Goal: Feedback & Contribution: Submit feedback/report problem

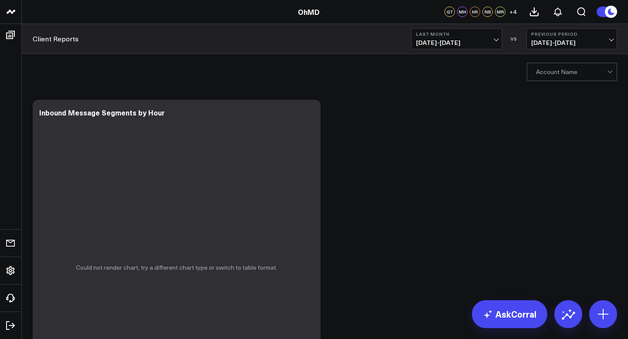
click at [570, 72] on div at bounding box center [571, 71] width 71 height 17
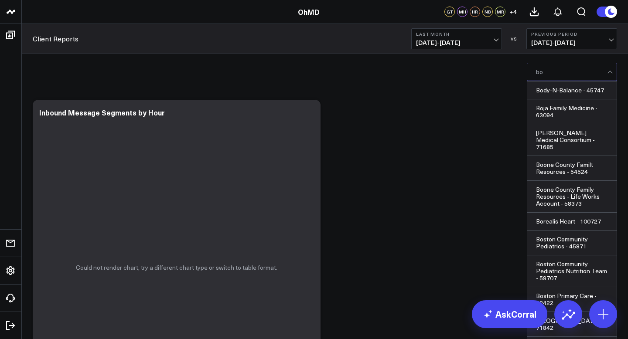
type input "boo"
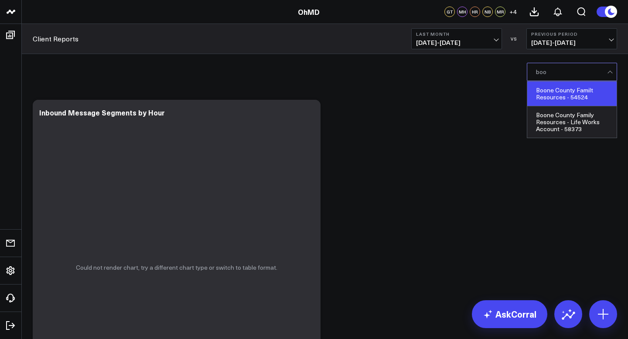
click at [578, 85] on div "Boone County Familt Resources - 54524" at bounding box center [571, 94] width 89 height 25
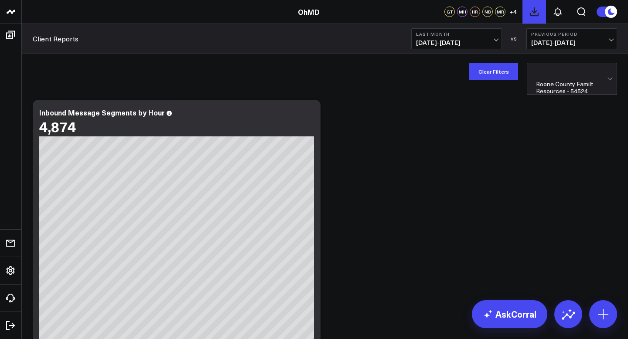
click at [535, 10] on icon at bounding box center [534, 12] width 10 height 10
click at [563, 13] on button at bounding box center [558, 12] width 24 height 24
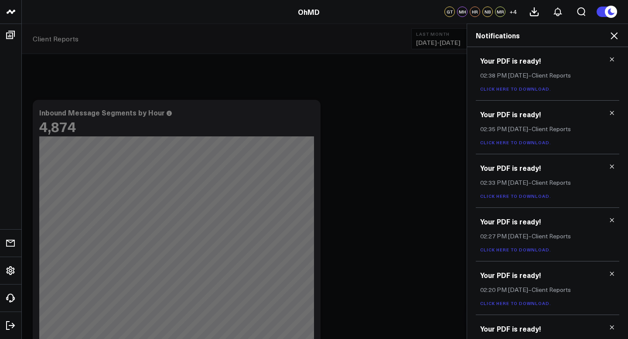
click at [498, 91] on link "Click here to download." at bounding box center [515, 89] width 71 height 6
click at [616, 34] on icon at bounding box center [614, 35] width 7 height 7
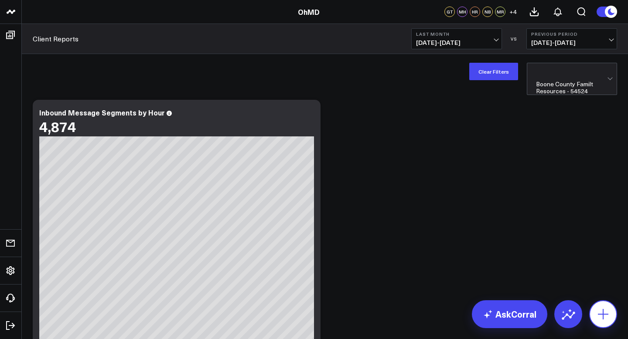
click at [605, 309] on icon at bounding box center [603, 314] width 14 height 14
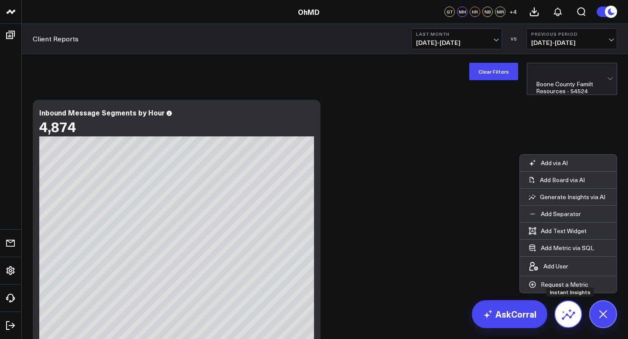
click at [574, 314] on icon at bounding box center [568, 314] width 14 height 14
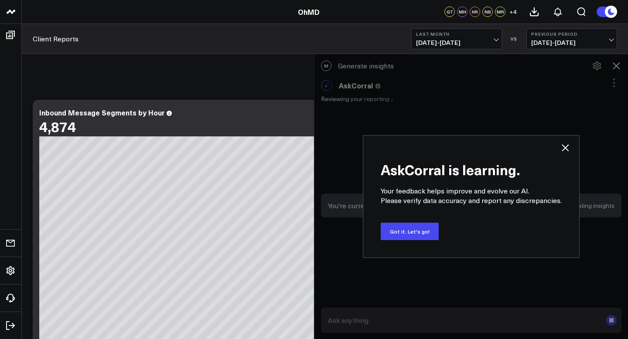
click at [566, 147] on icon at bounding box center [565, 148] width 10 height 10
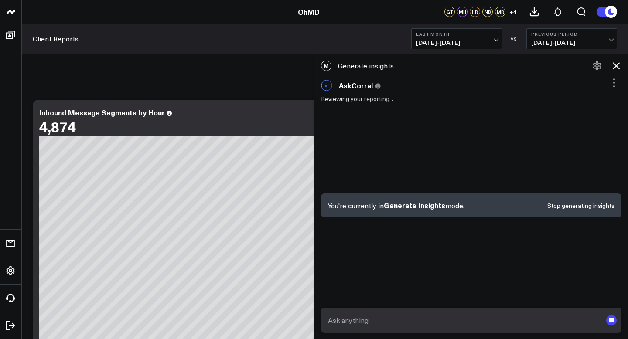
click at [620, 60] on button at bounding box center [616, 65] width 15 height 15
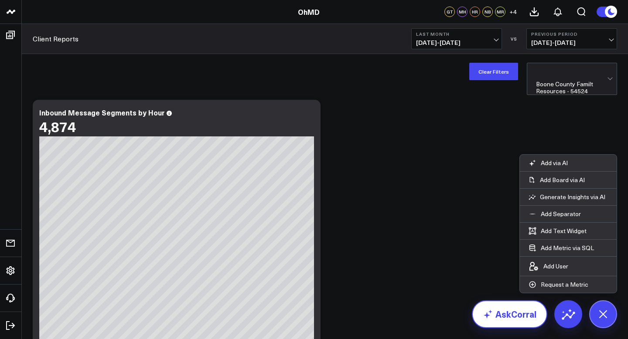
click at [498, 319] on link "AskCorral" at bounding box center [509, 314] width 75 height 28
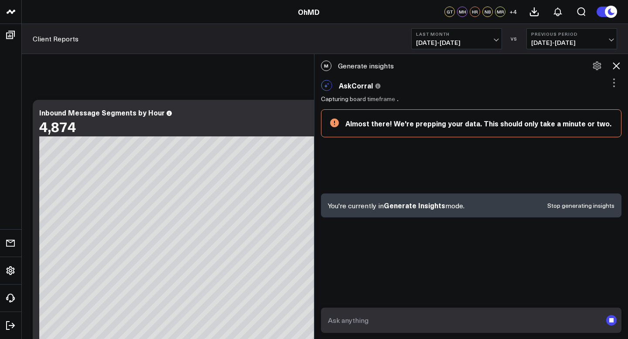
click at [618, 63] on icon at bounding box center [616, 66] width 10 height 10
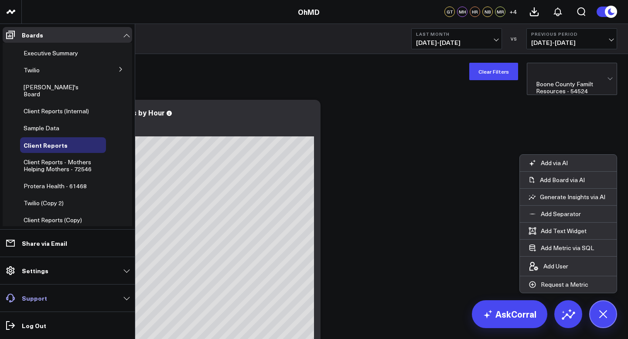
click at [39, 292] on link "Support" at bounding box center [68, 298] width 130 height 16
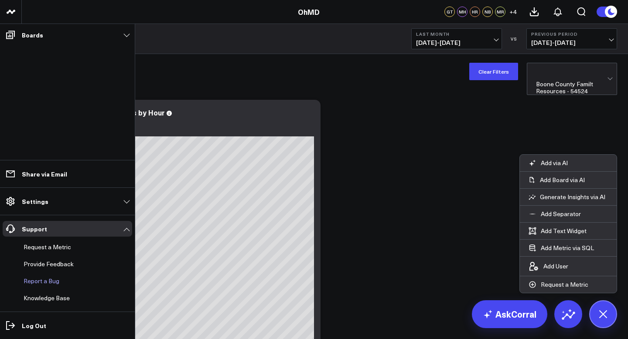
click at [52, 282] on button "Report a Bug" at bounding box center [39, 281] width 39 height 16
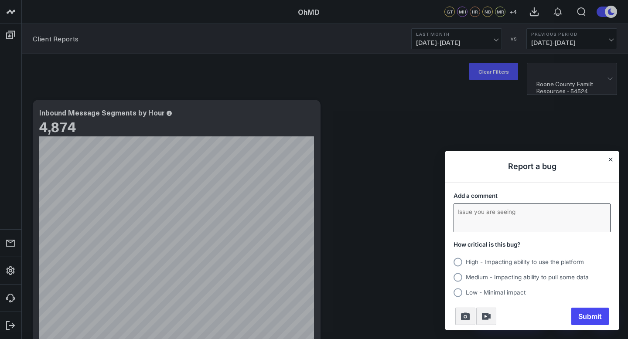
click at [531, 214] on textarea "Add a comment" at bounding box center [532, 218] width 156 height 28
click at [525, 274] on span "Medium - Impacting ability to pull some data" at bounding box center [527, 277] width 123 height 7
click at [454, 277] on input "Medium - Impacting ability to pull some data" at bounding box center [454, 277] width 0 height 0
click at [551, 212] on textarea "Exported PDFs asre not filtere" at bounding box center [532, 218] width 156 height 28
click at [502, 210] on textarea "Exported PDFs asre not filtere" at bounding box center [532, 218] width 156 height 28
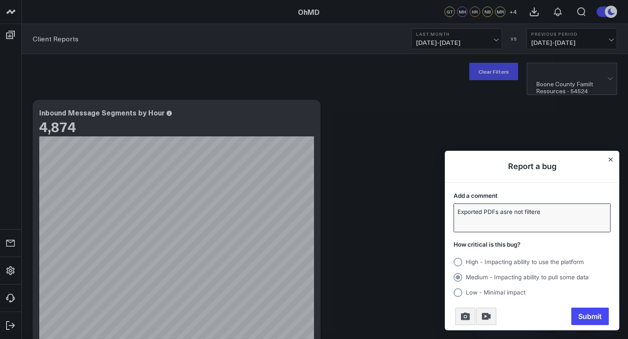
click at [502, 210] on textarea "Exported PDFs asre not filtere" at bounding box center [532, 218] width 156 height 28
click at [508, 262] on span "High - Impacting ability to use the platform" at bounding box center [525, 262] width 118 height 7
click at [454, 262] on input "High - Impacting ability to use the platform" at bounding box center [454, 262] width 0 height 0
click at [538, 278] on span "Medium - Impacting ability to pull some data" at bounding box center [527, 277] width 123 height 7
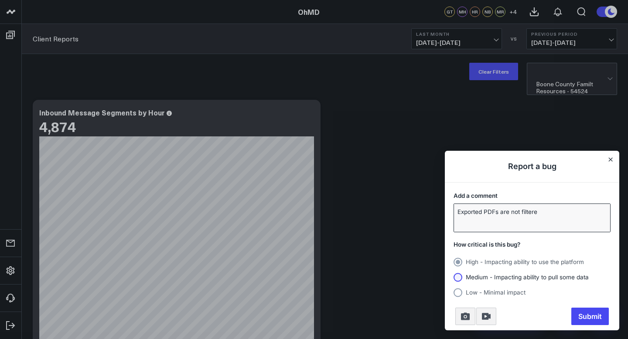
click at [454, 277] on input "Medium - Impacting ability to pull some data" at bounding box center [454, 277] width 0 height 0
click at [553, 233] on div "Add a comment Exported PDFs are not filtere" at bounding box center [532, 212] width 174 height 48
click at [559, 216] on textarea "Exported PDFs are not filtere" at bounding box center [532, 218] width 156 height 28
type textarea "Exported PDFs are not filtered by account"
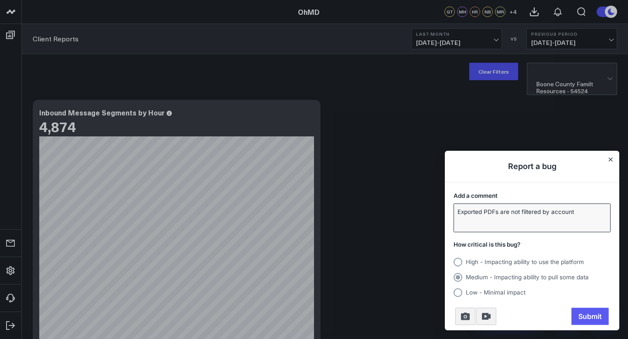
click at [592, 317] on span "Submit" at bounding box center [590, 316] width 38 height 17
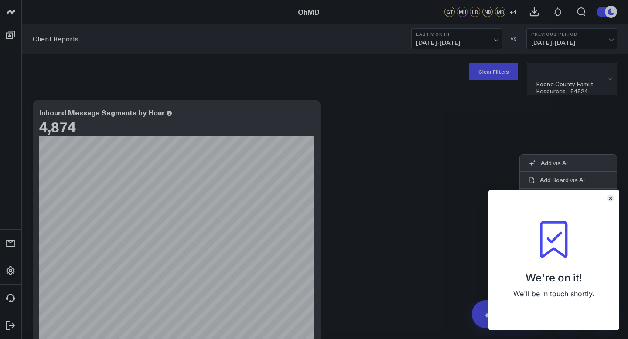
click at [610, 199] on icon "Close" at bounding box center [610, 198] width 3 height 3
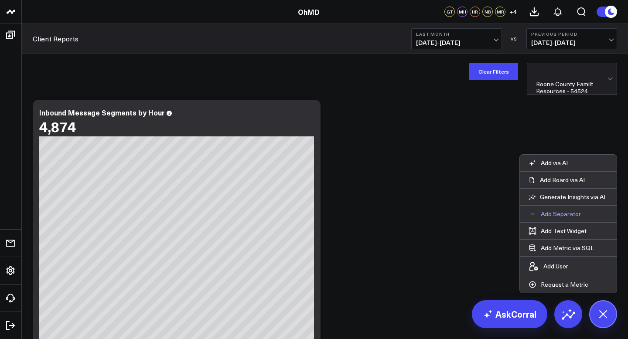
scroll to position [587, 0]
